Goal: Find specific page/section: Find specific page/section

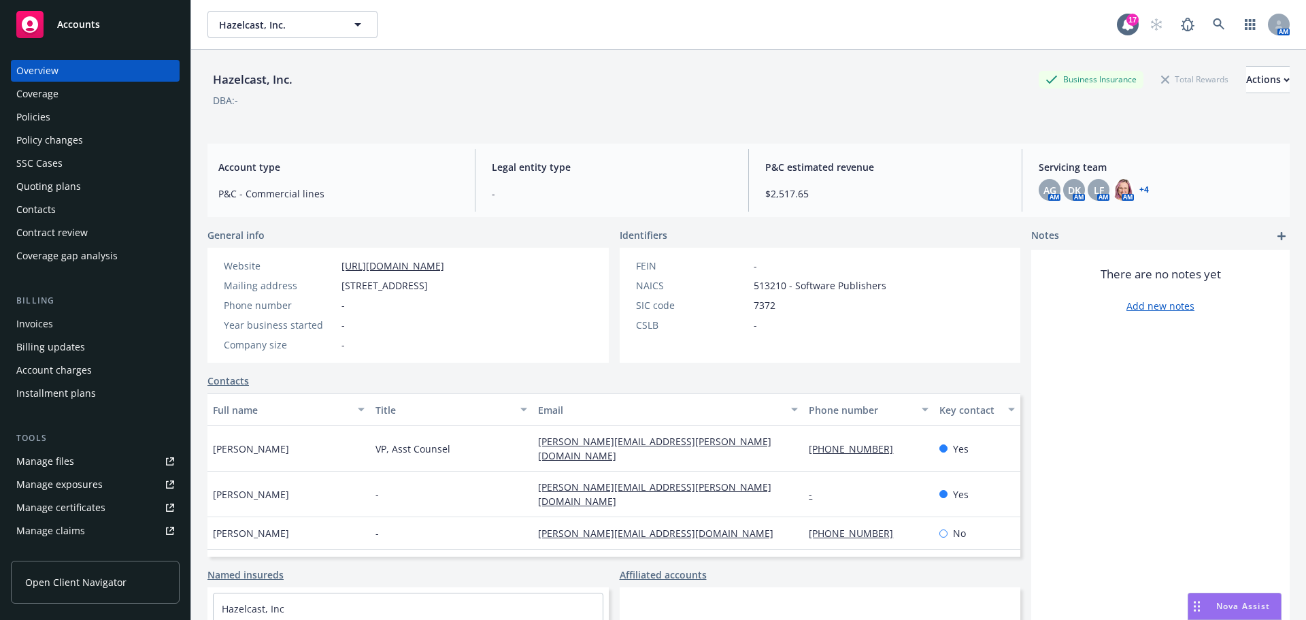
click at [48, 119] on div "Policies" at bounding box center [33, 117] width 34 height 22
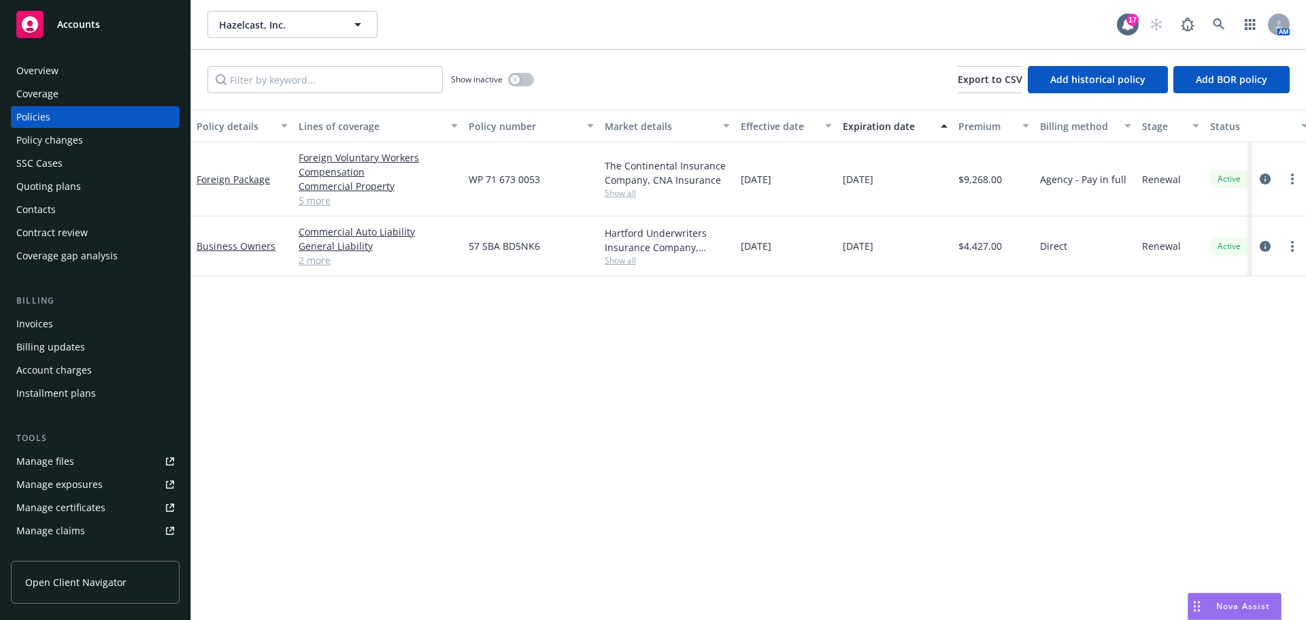
click at [48, 182] on div "Quoting plans" at bounding box center [48, 187] width 65 height 22
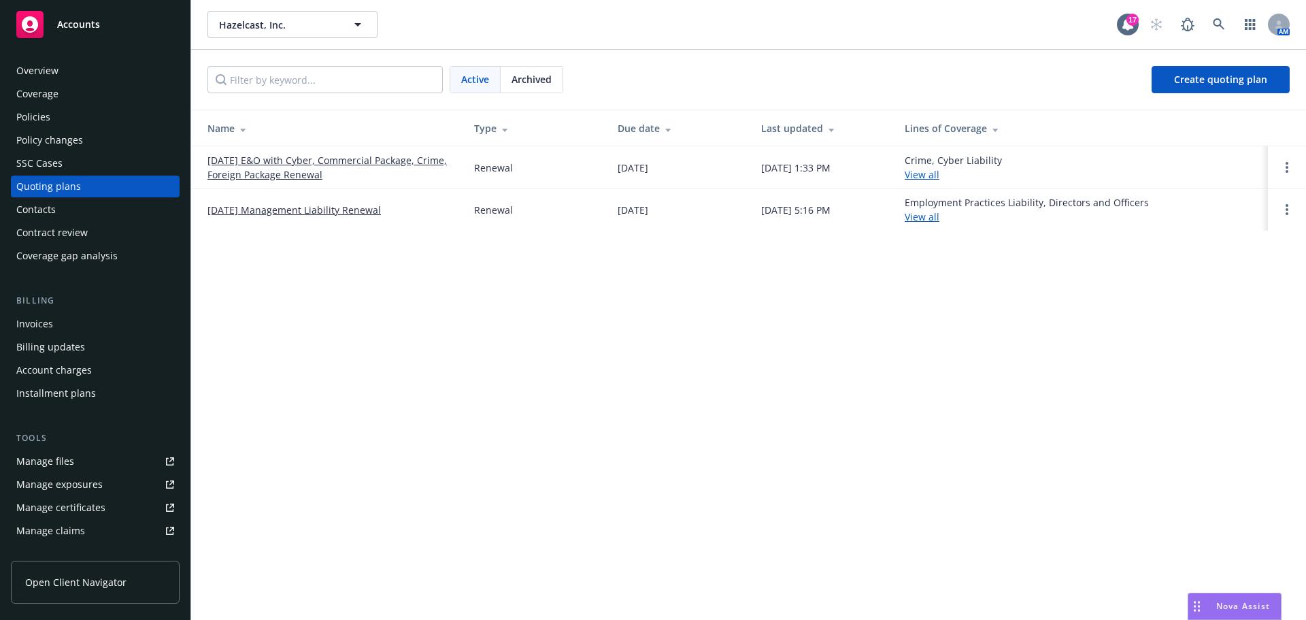
click at [240, 171] on link "[DATE] E&O with Cyber, Commercial Package, Crime, Foreign Package Renewal" at bounding box center [330, 167] width 245 height 29
